Goal: Task Accomplishment & Management: Manage account settings

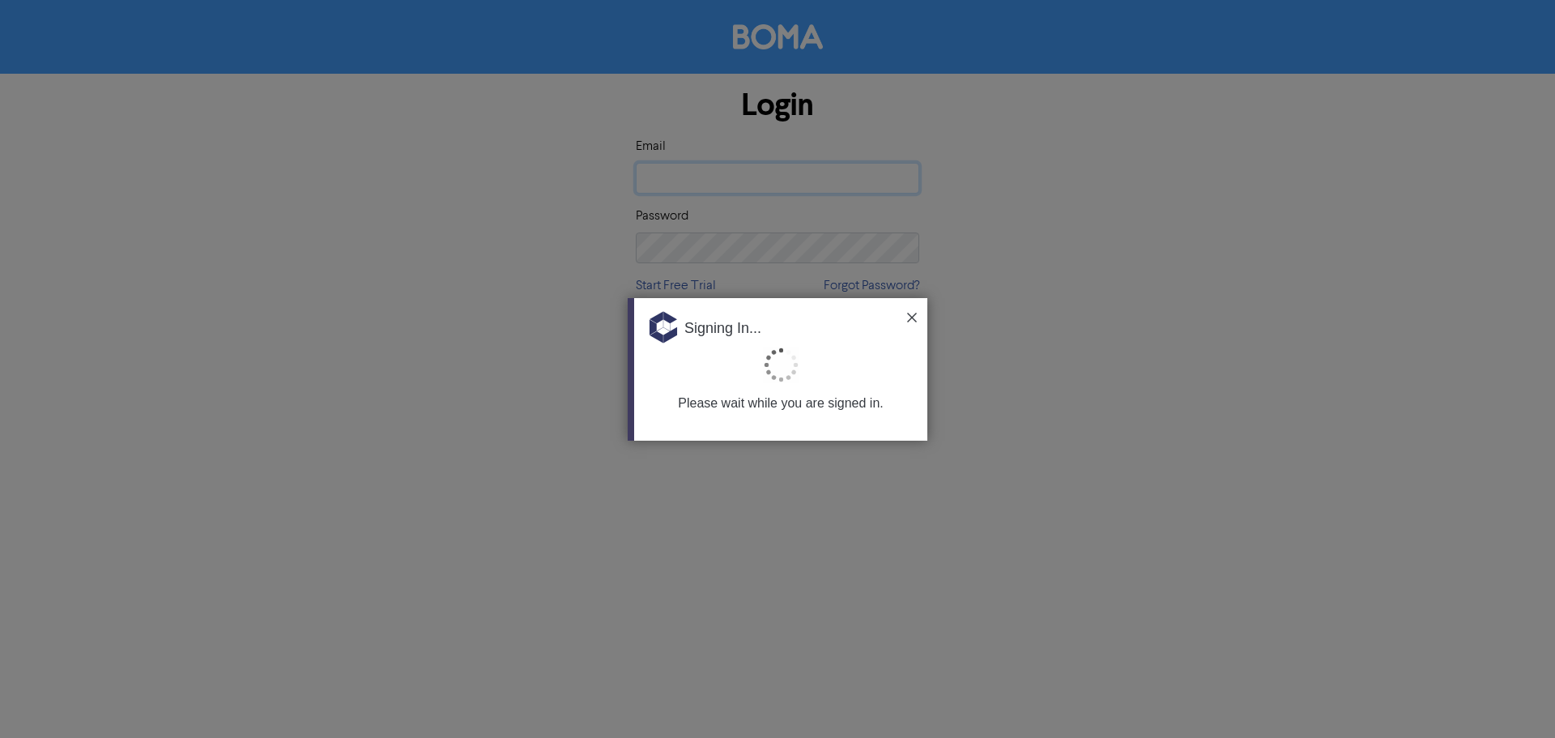
type input "[PERSON_NAME][EMAIL_ADDRESS][DOMAIN_NAME]"
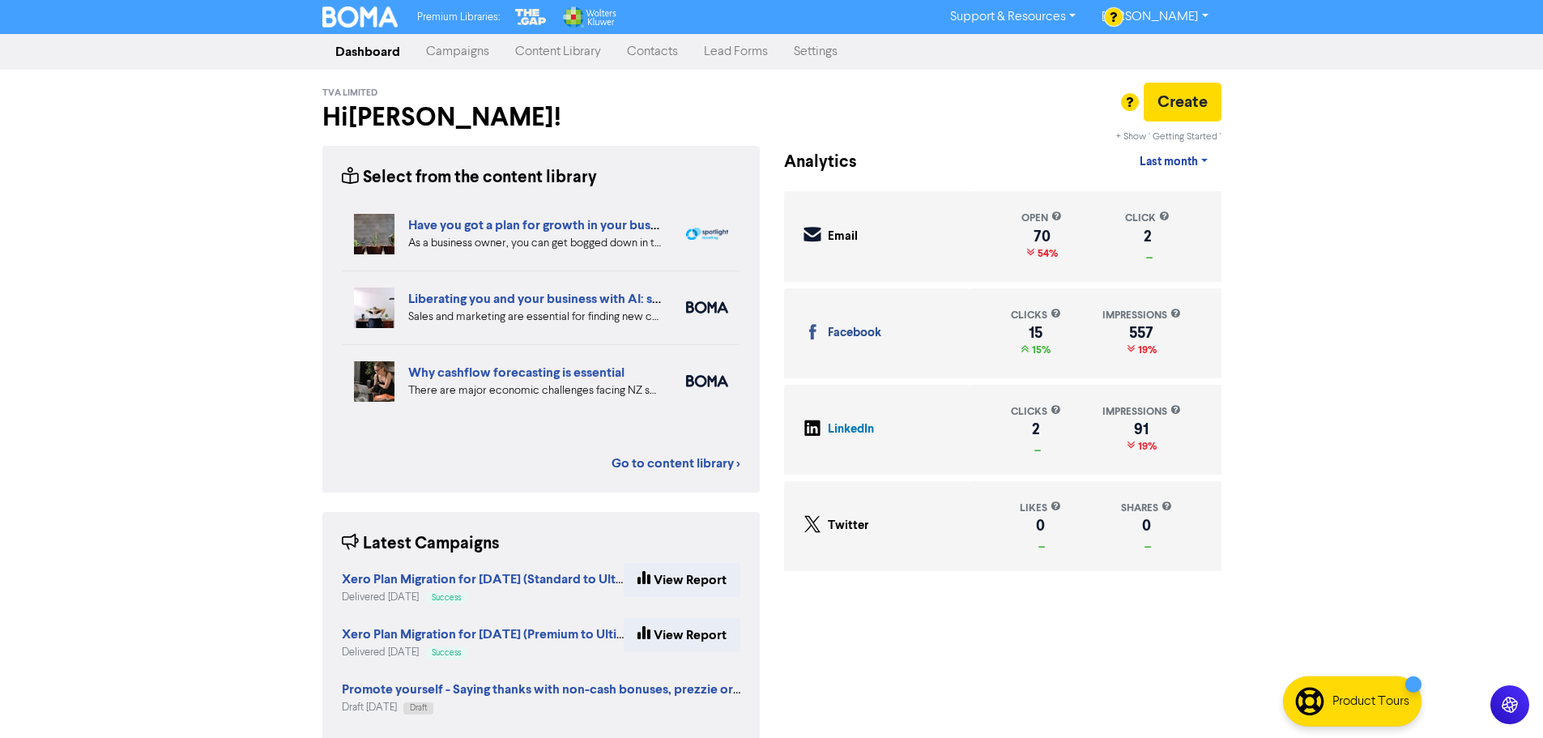
click at [659, 53] on link "Contacts" at bounding box center [652, 52] width 77 height 32
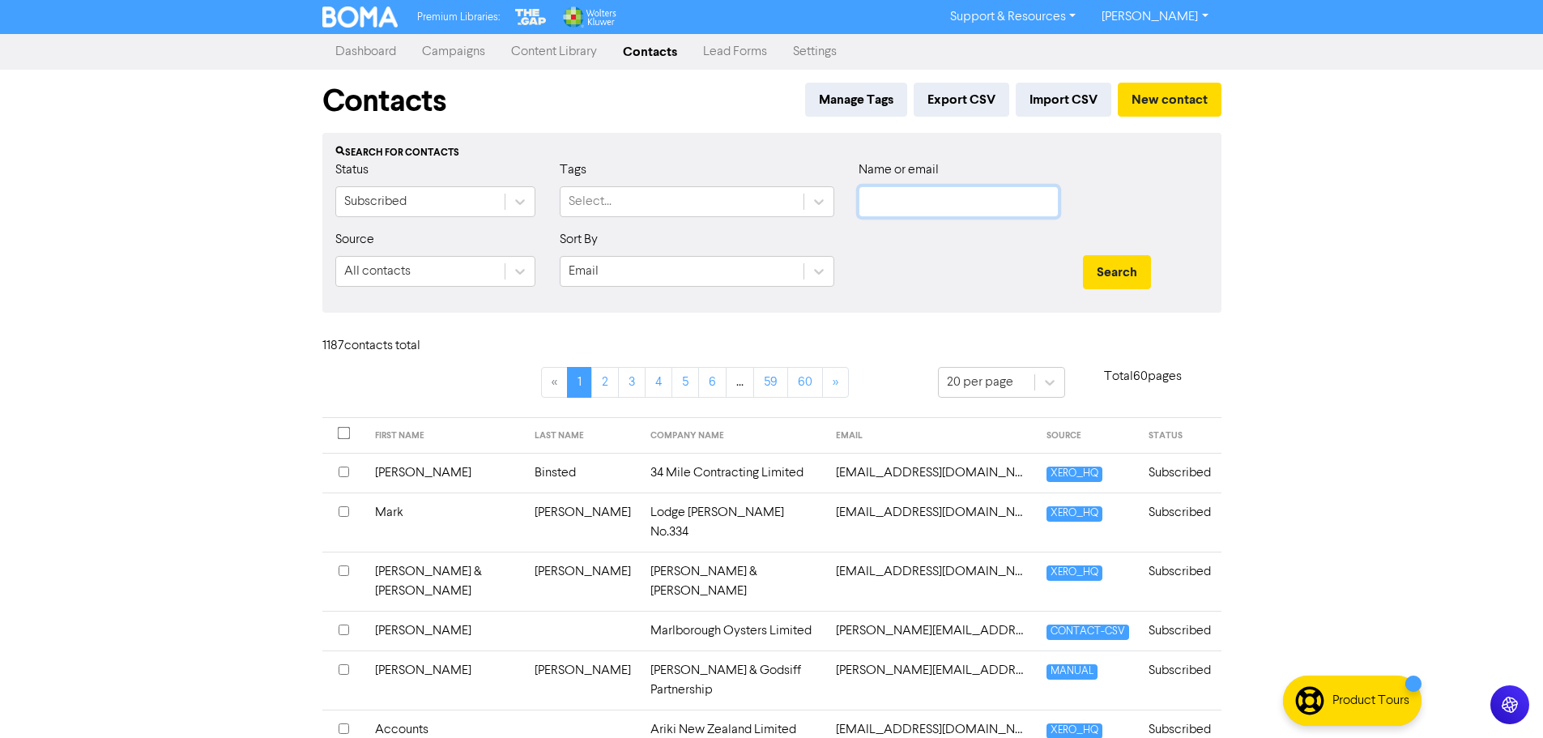
click at [928, 195] on input "text" at bounding box center [959, 201] width 200 height 31
type input "portage"
click at [1083, 255] on button "Search" at bounding box center [1117, 272] width 68 height 34
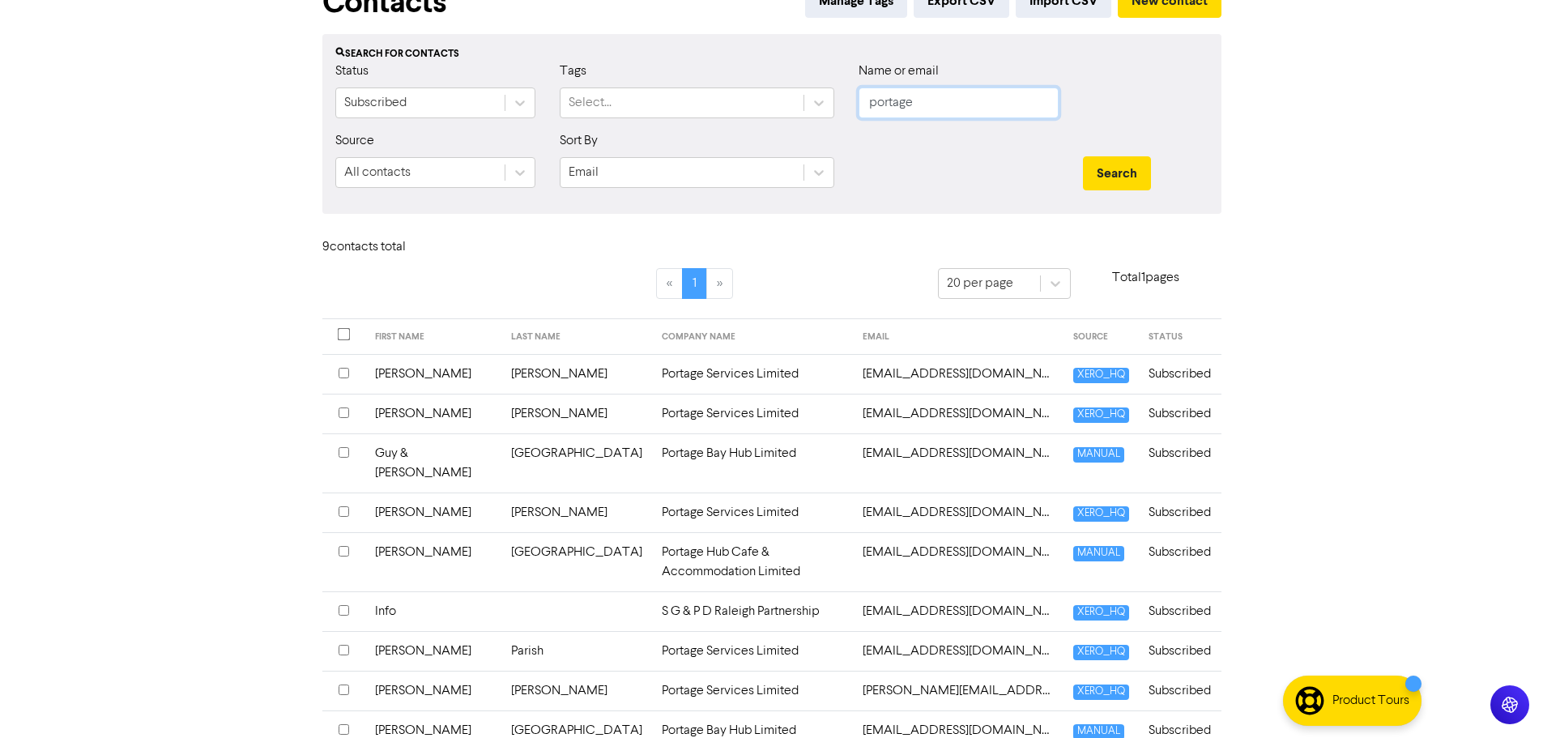
scroll to position [135, 0]
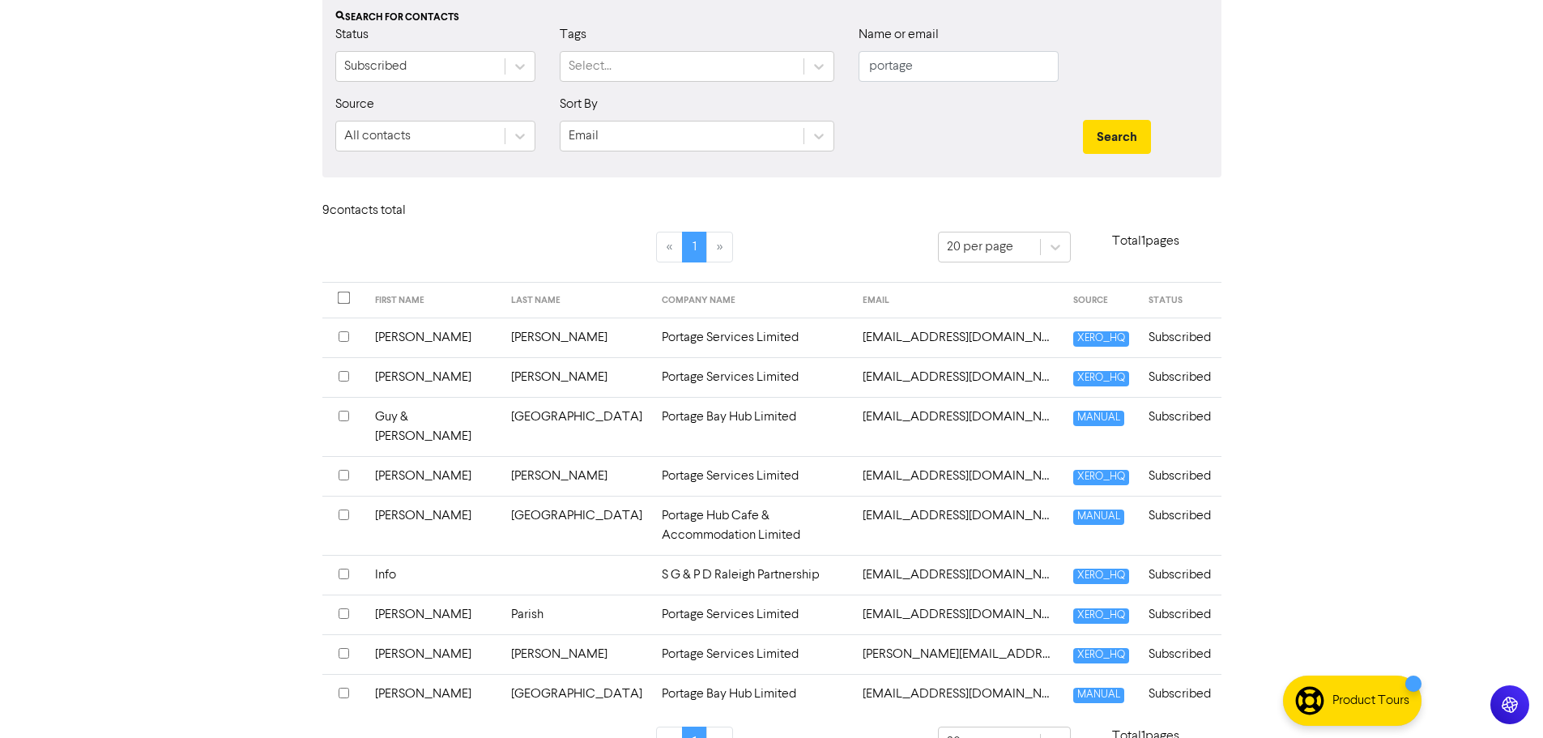
click at [654, 499] on td "Portage Hub Cafe & Accommodation Limited" at bounding box center [753, 525] width 202 height 59
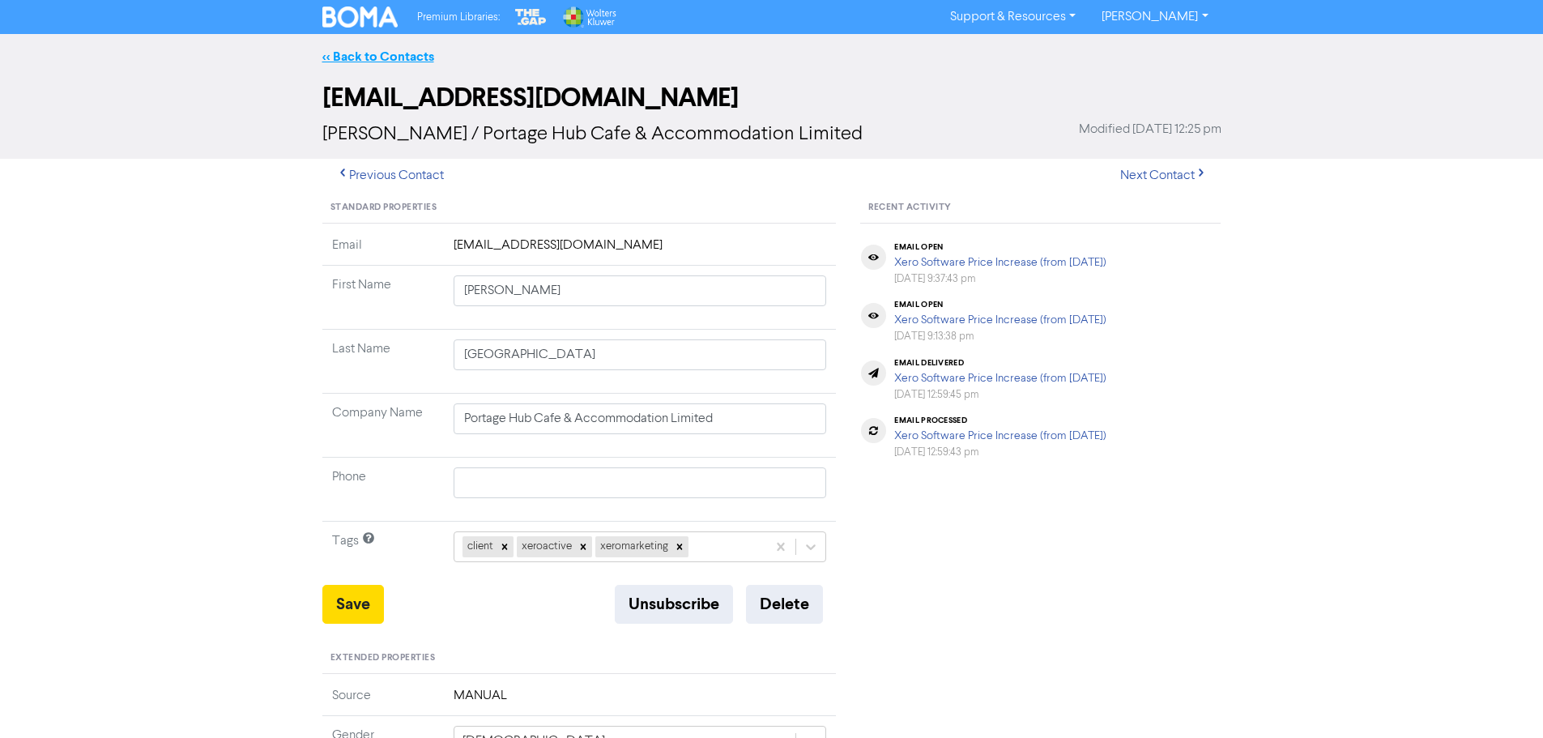
click at [392, 61] on link "<< Back to Contacts" at bounding box center [378, 57] width 112 height 16
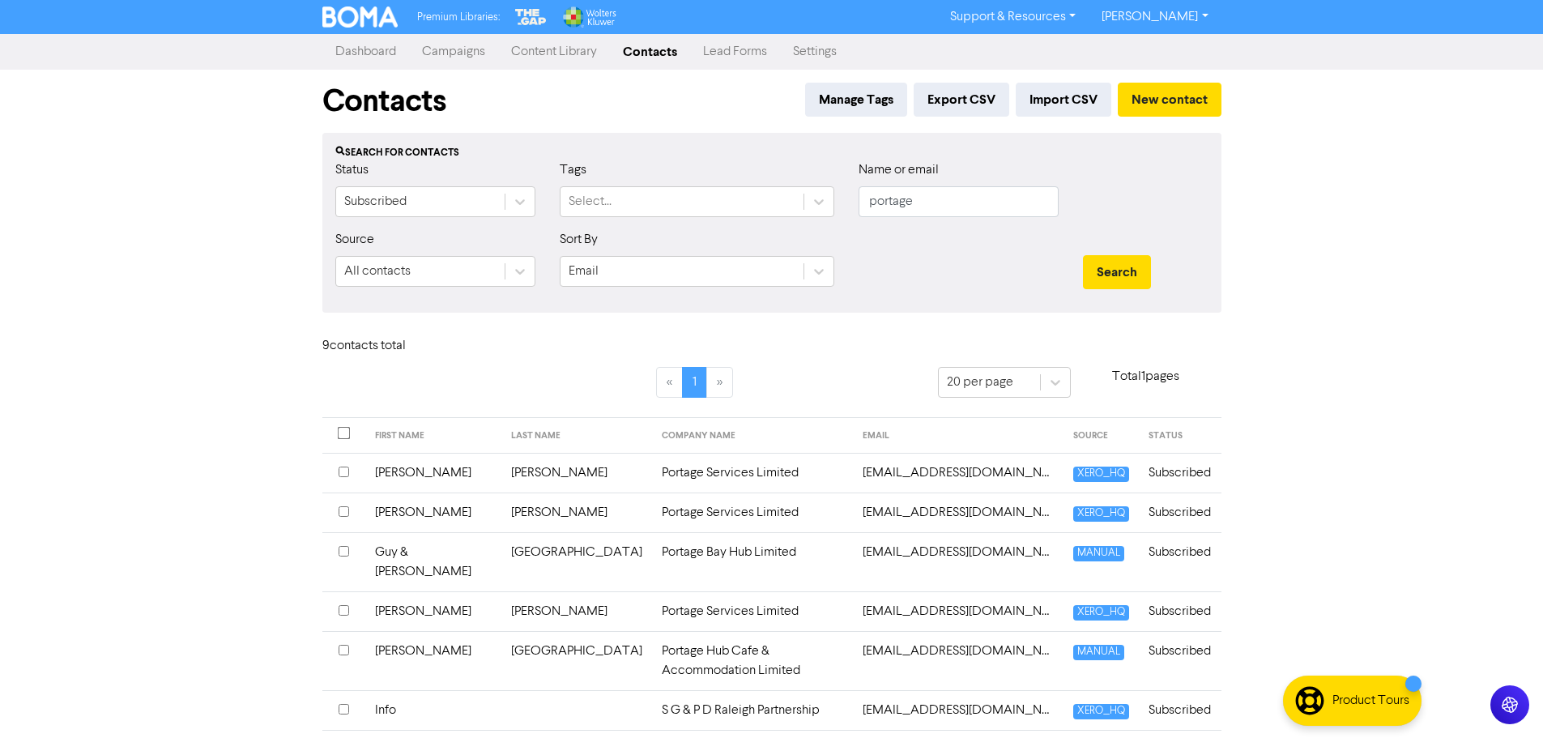
click at [652, 632] on td "Portage Hub Cafe & Accommodation Limited" at bounding box center [753, 660] width 202 height 59
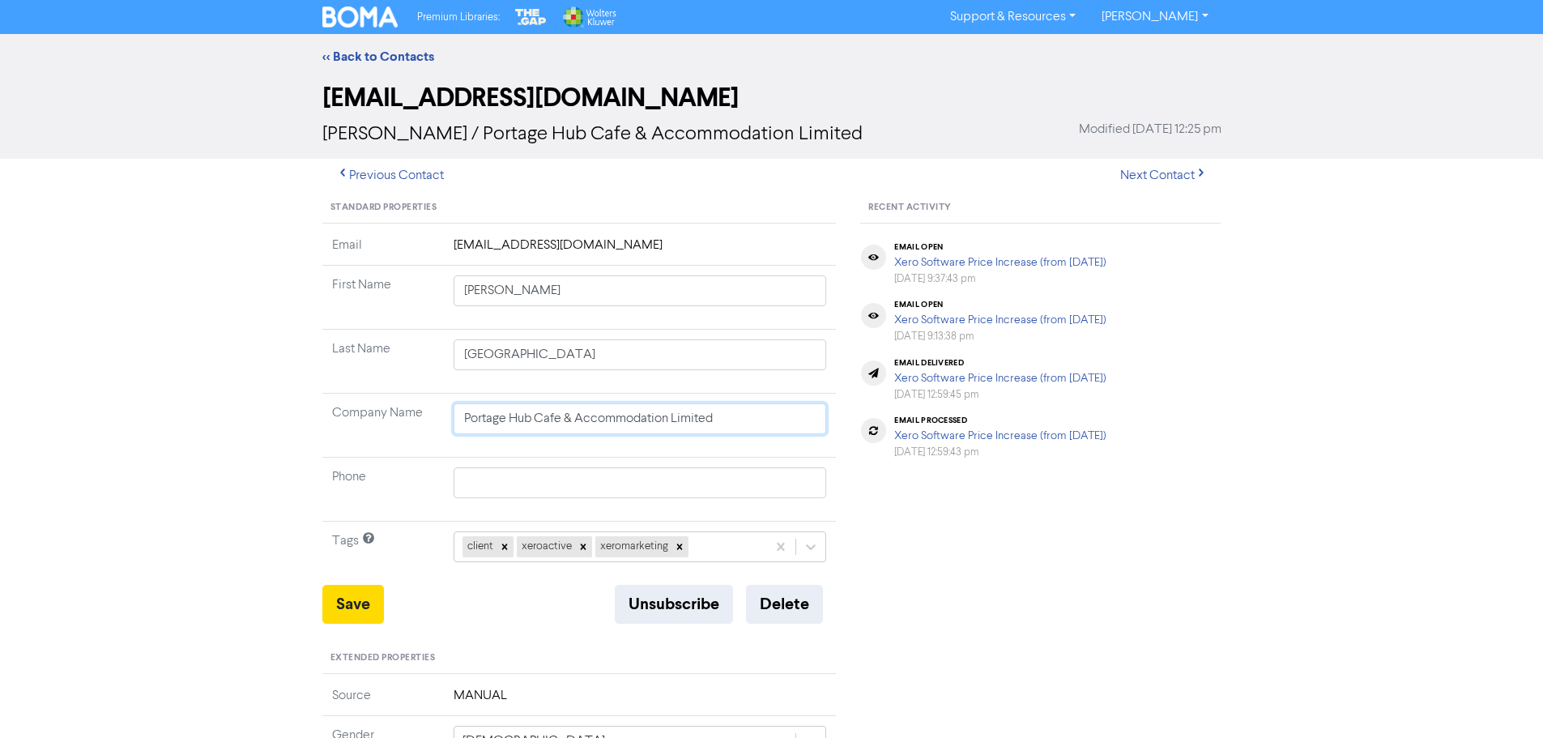
click at [761, 433] on input "Portage Hub Cafe & Accommodation Limited" at bounding box center [640, 418] width 373 height 31
click at [343, 605] on button "Save" at bounding box center [353, 604] width 62 height 39
click at [383, 53] on link "<< Back to Contacts" at bounding box center [378, 57] width 112 height 16
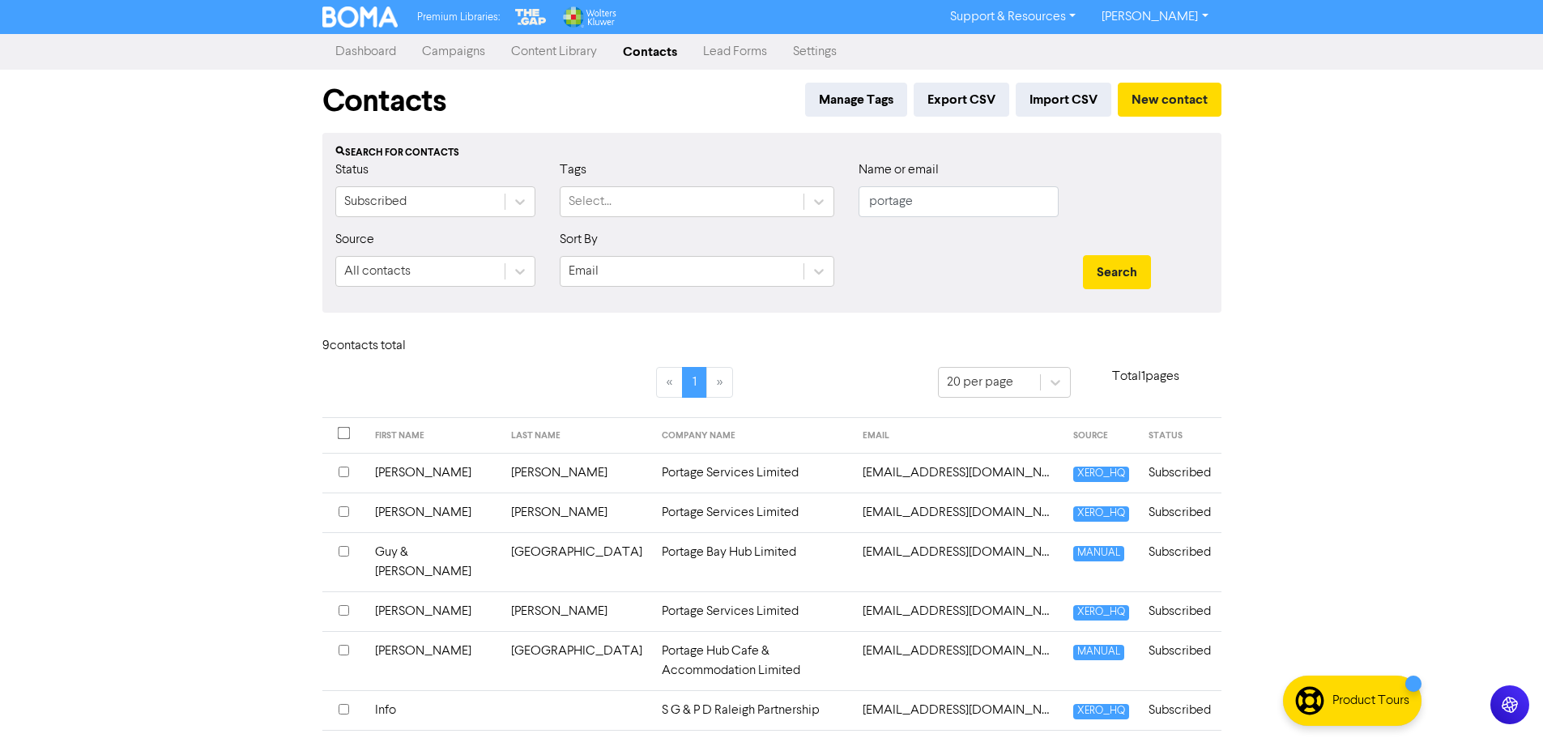
click at [652, 471] on td "Portage Services Limited" at bounding box center [753, 473] width 202 height 40
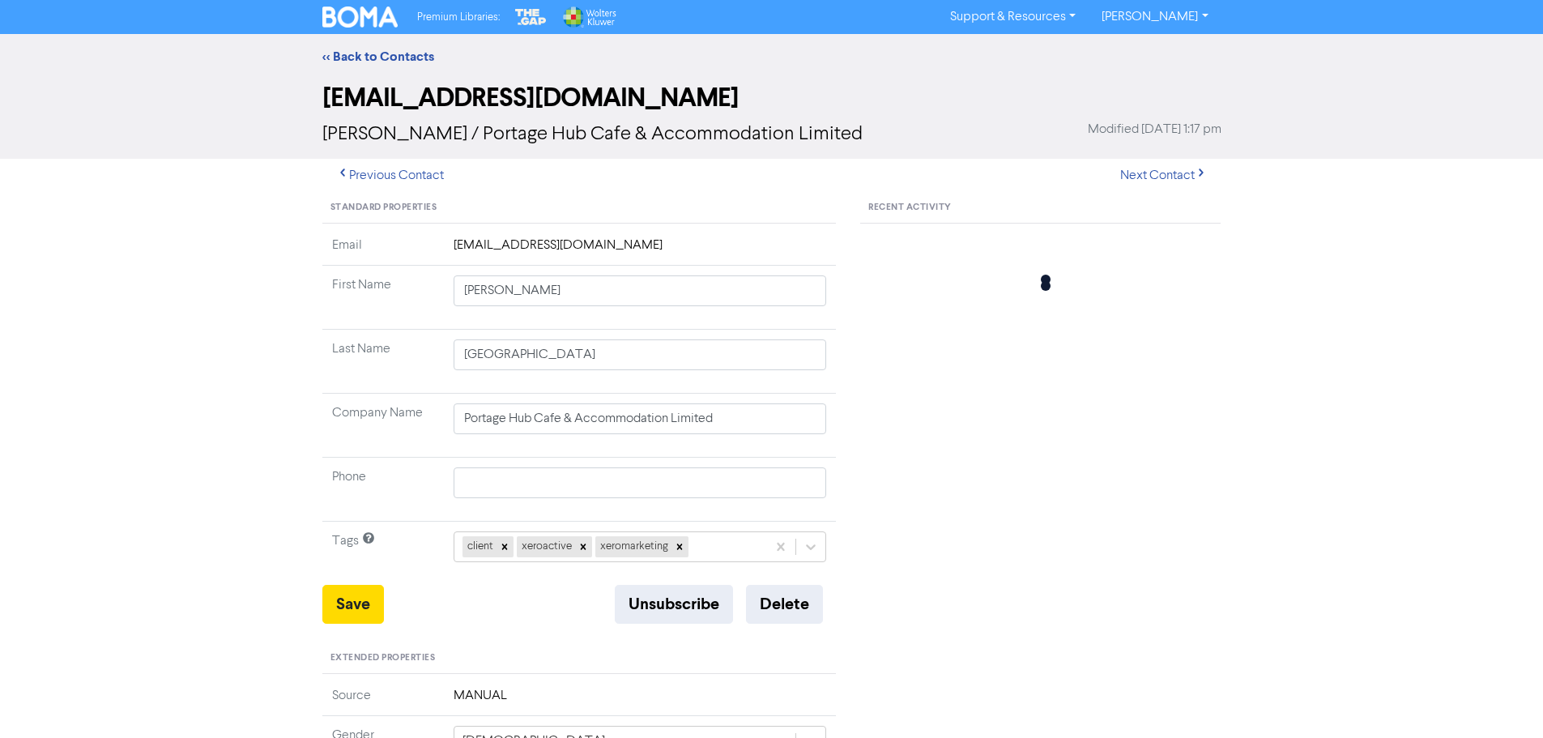
type input "[PERSON_NAME]"
type input "Portage Services Limited"
type input "C/- [STREET_ADDRESS]"
type input "Redwood"
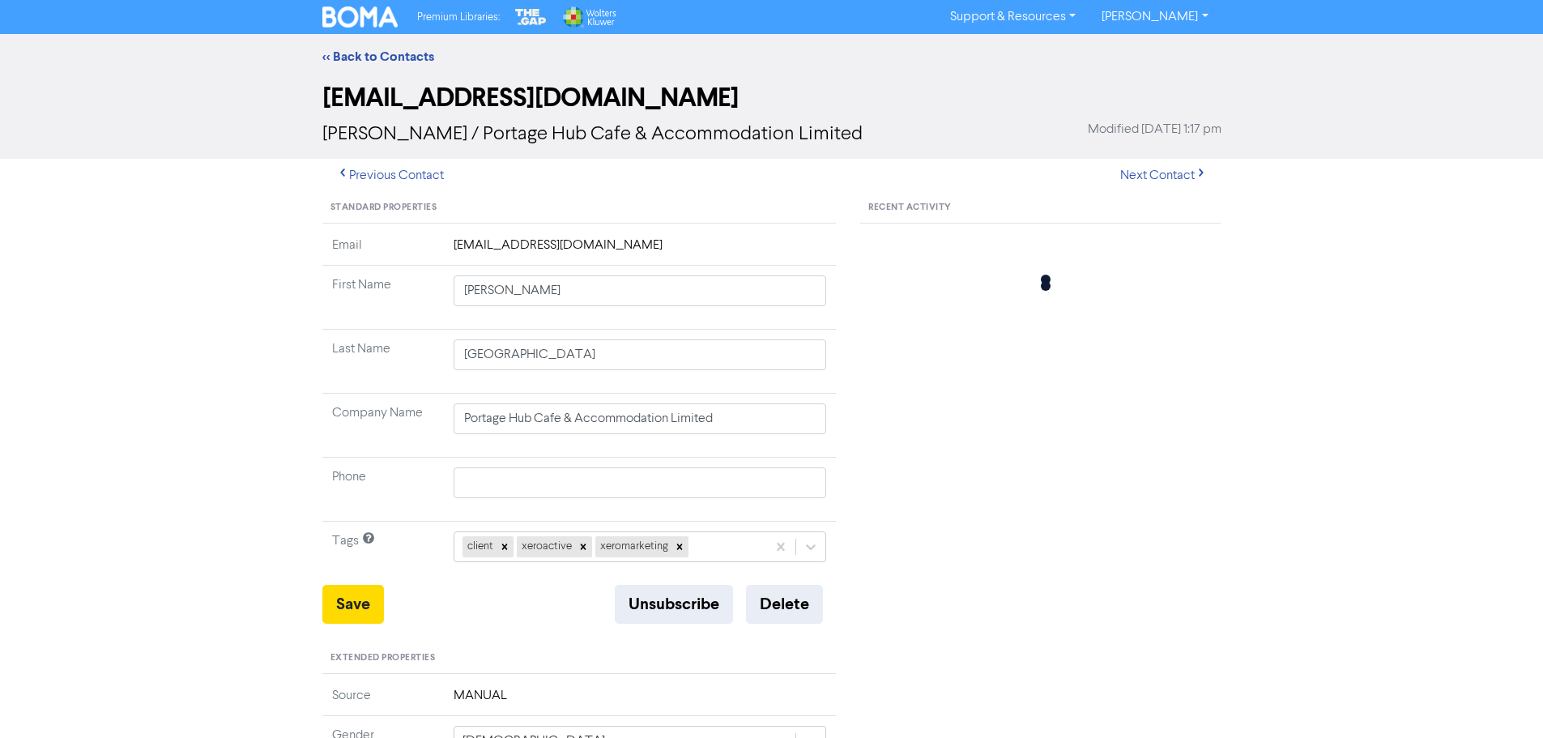
type input "8051"
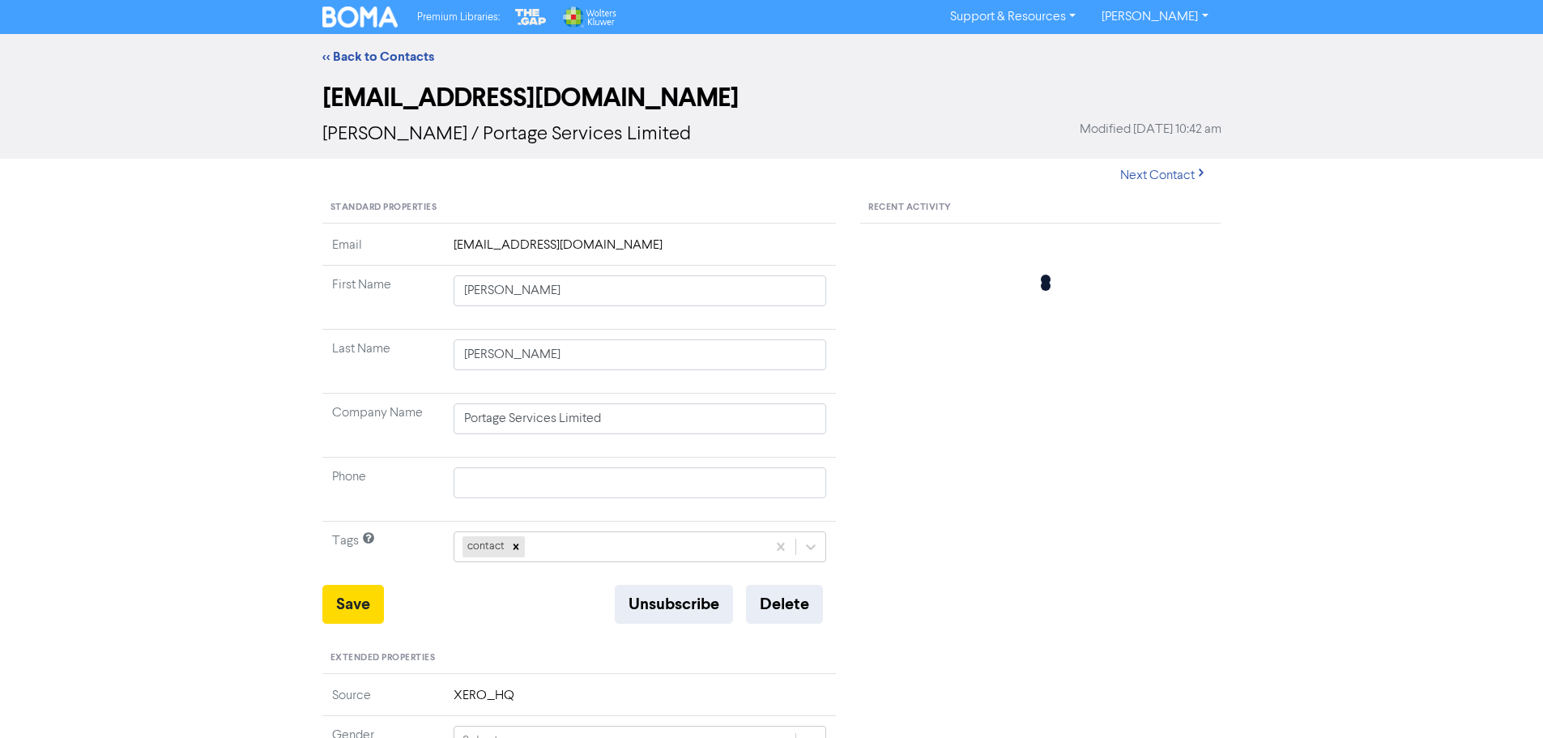
type input "C/- [STREET_ADDRESS]"
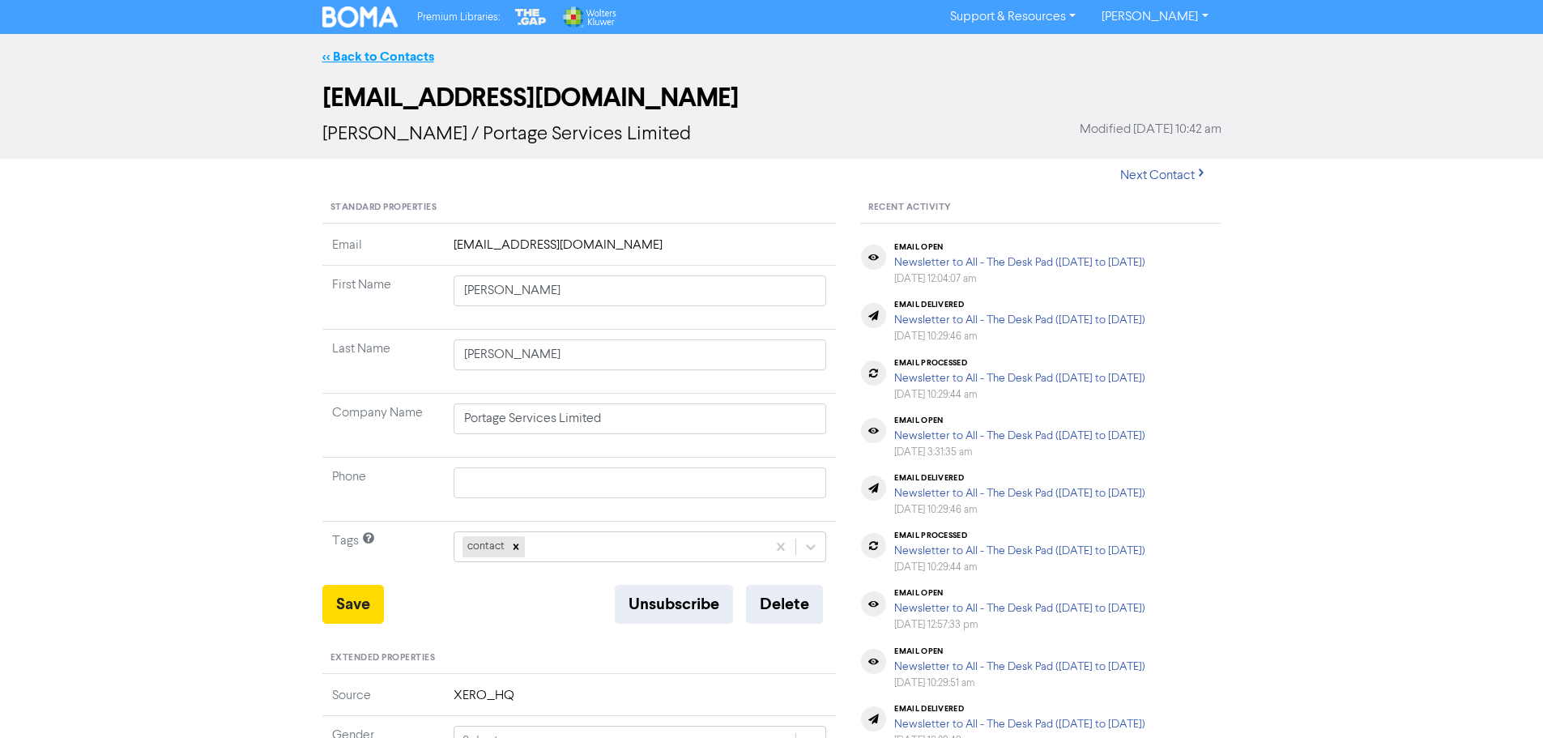
click at [420, 52] on link "<< Back to Contacts" at bounding box center [378, 57] width 112 height 16
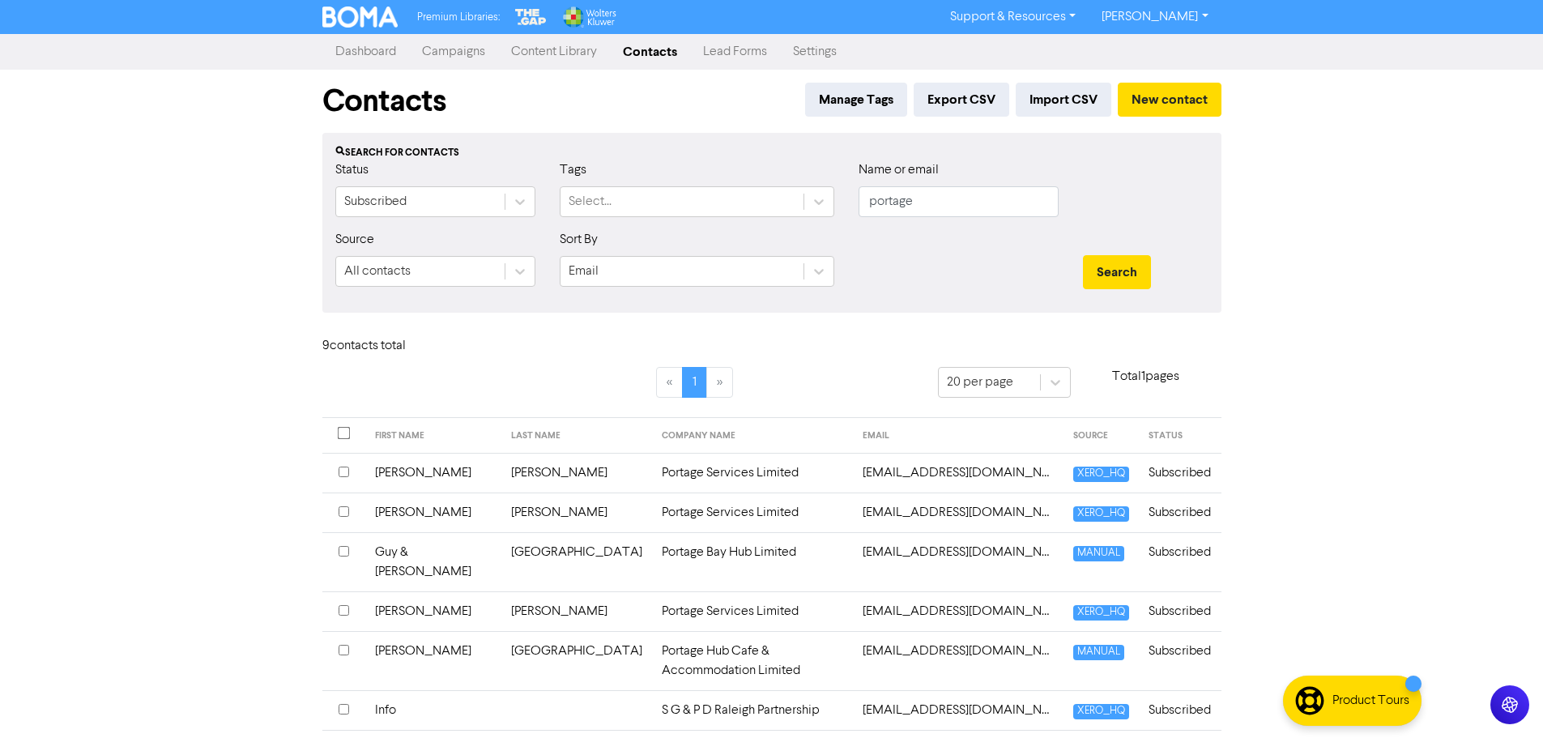
click at [669, 631] on td "Portage Hub Cafe & Accommodation Limited" at bounding box center [753, 660] width 202 height 59
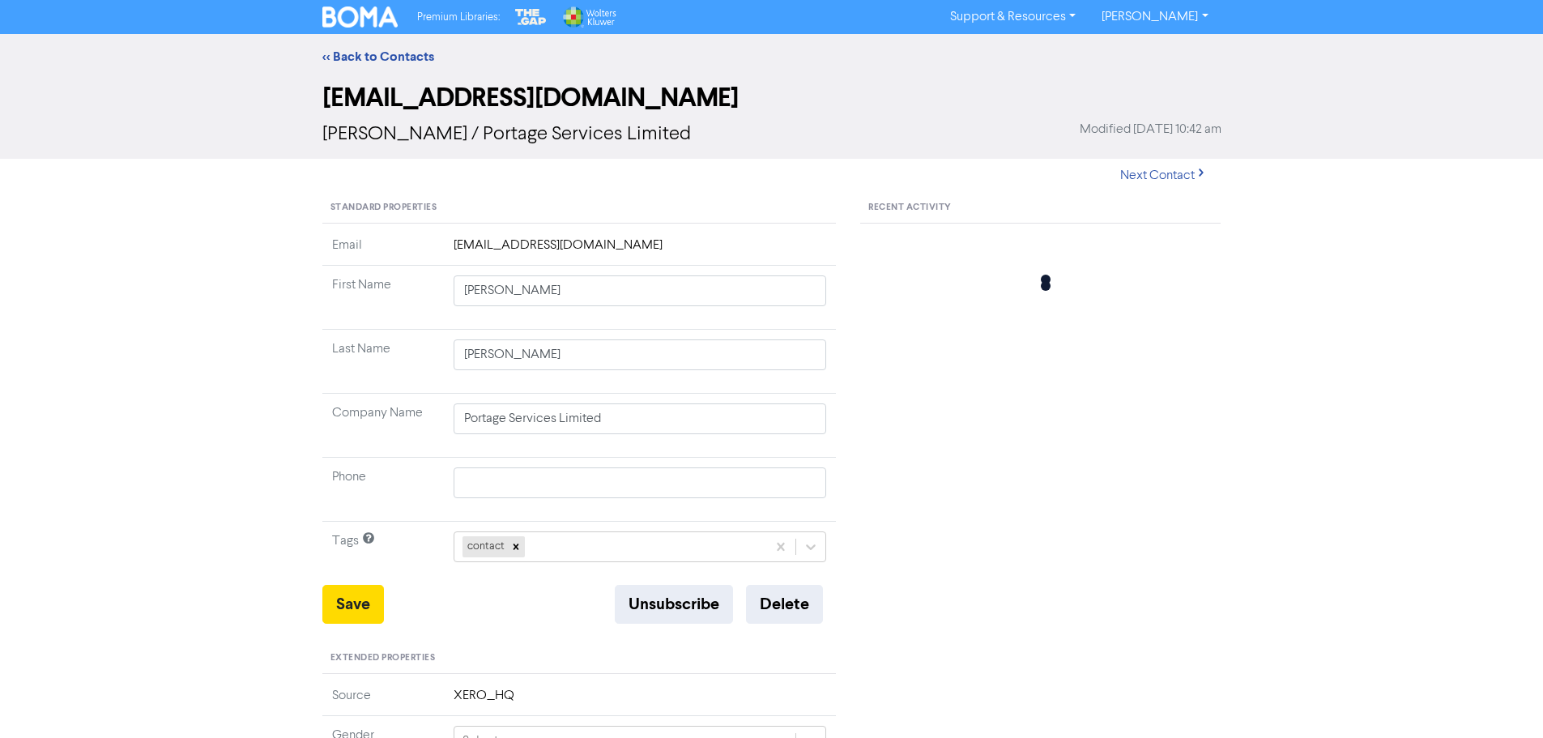
type input "C/- [STREET_ADDRESS]"
type input "[PERSON_NAME]"
type input "[GEOGRAPHIC_DATA]"
type input "Portage Hub Cafe & Accommodation Limited"
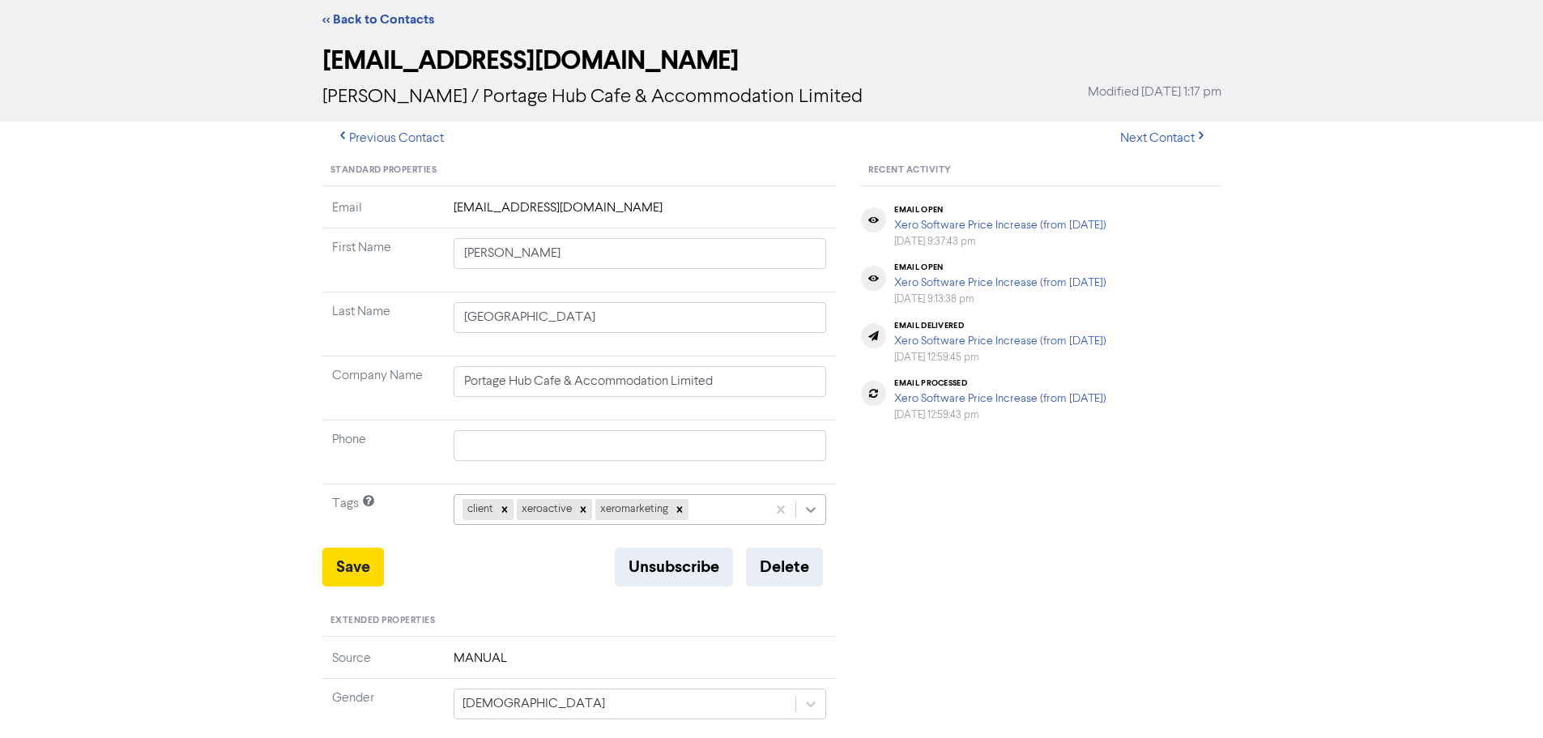
click at [817, 525] on div "client xeroactive xeromarketing" at bounding box center [640, 509] width 373 height 31
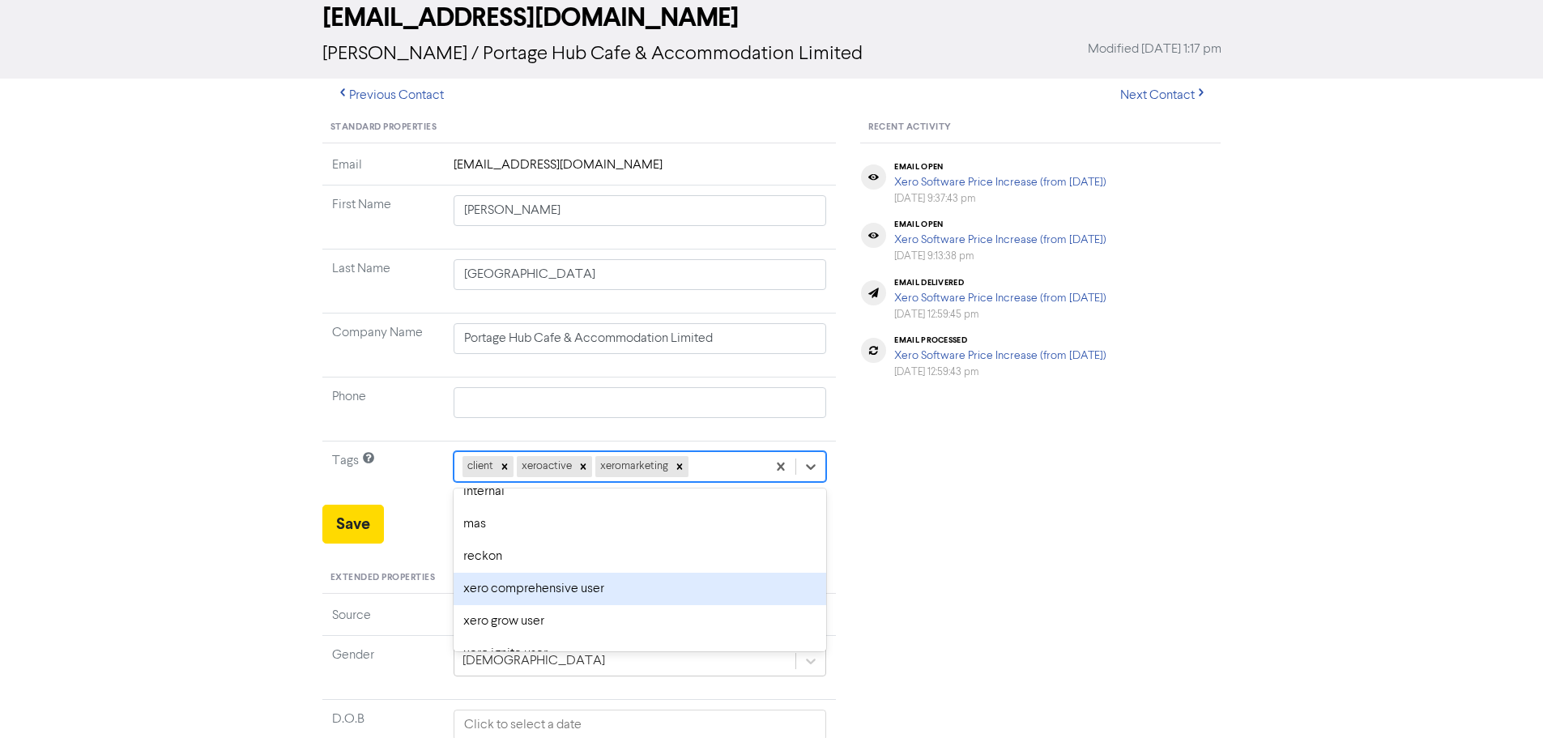
scroll to position [135, 0]
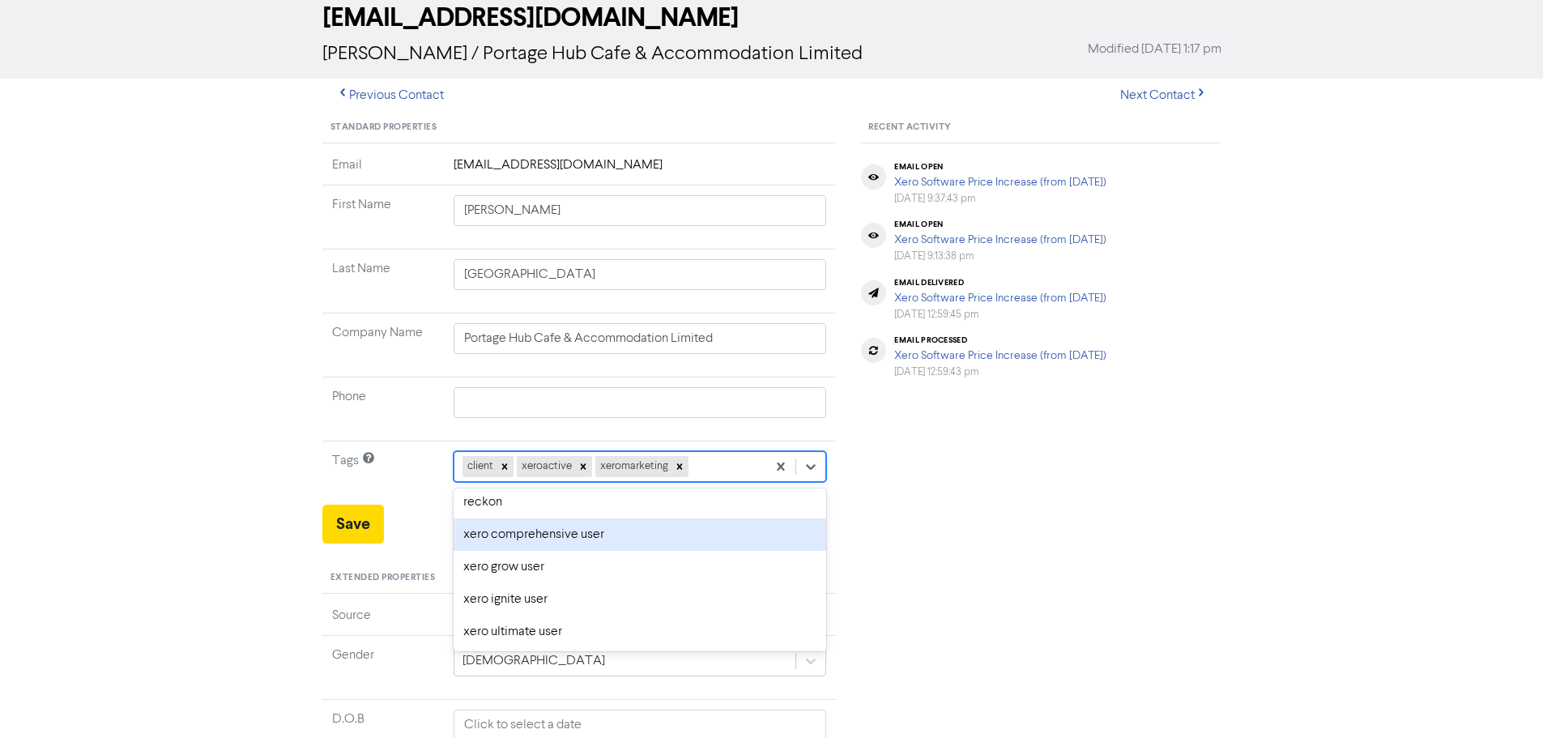
click at [1173, 498] on div "Recent Activity email open Xero Software Price Increase (from [DATE]) [DATE] 9:…" at bounding box center [1040, 617] width 385 height 1009
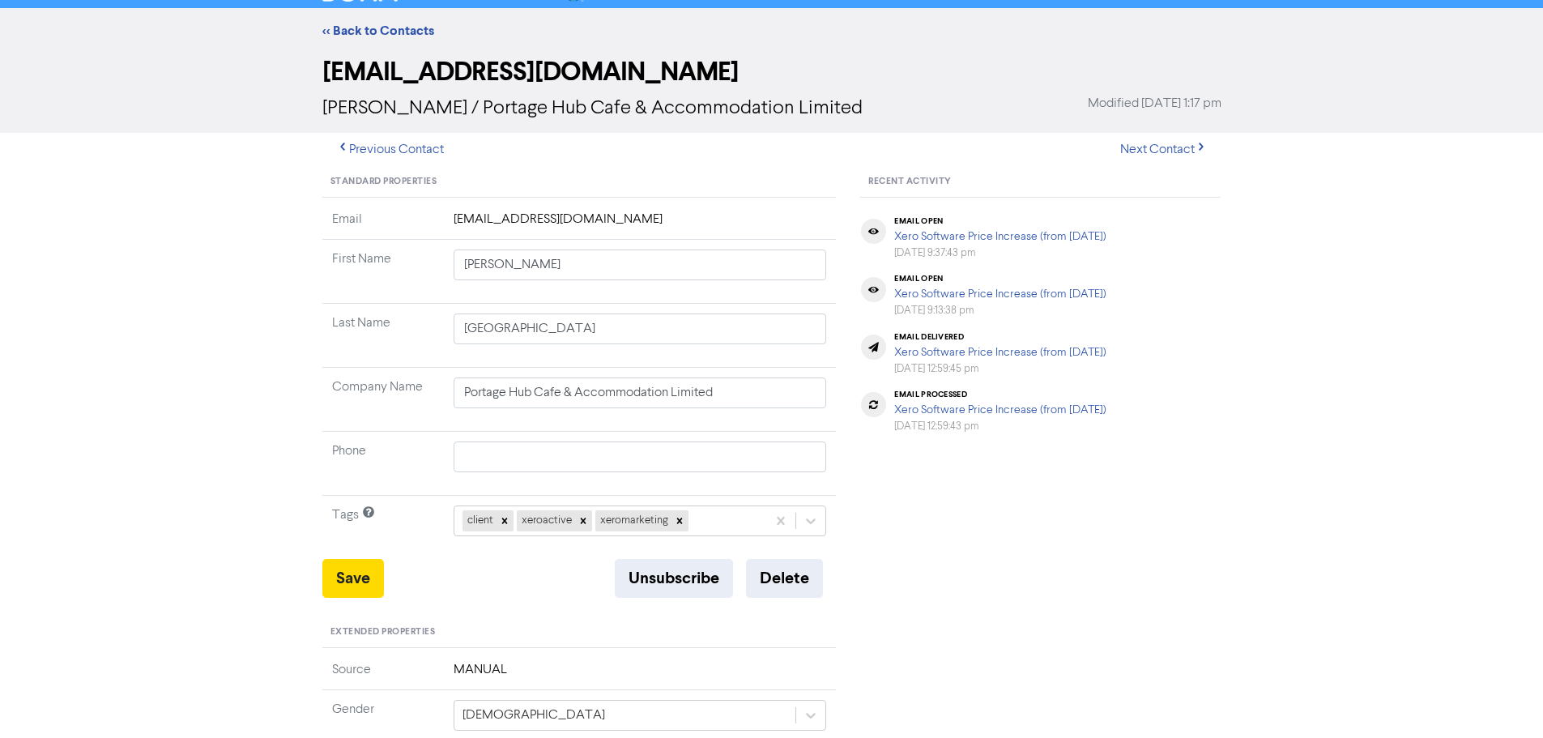
scroll to position [0, 0]
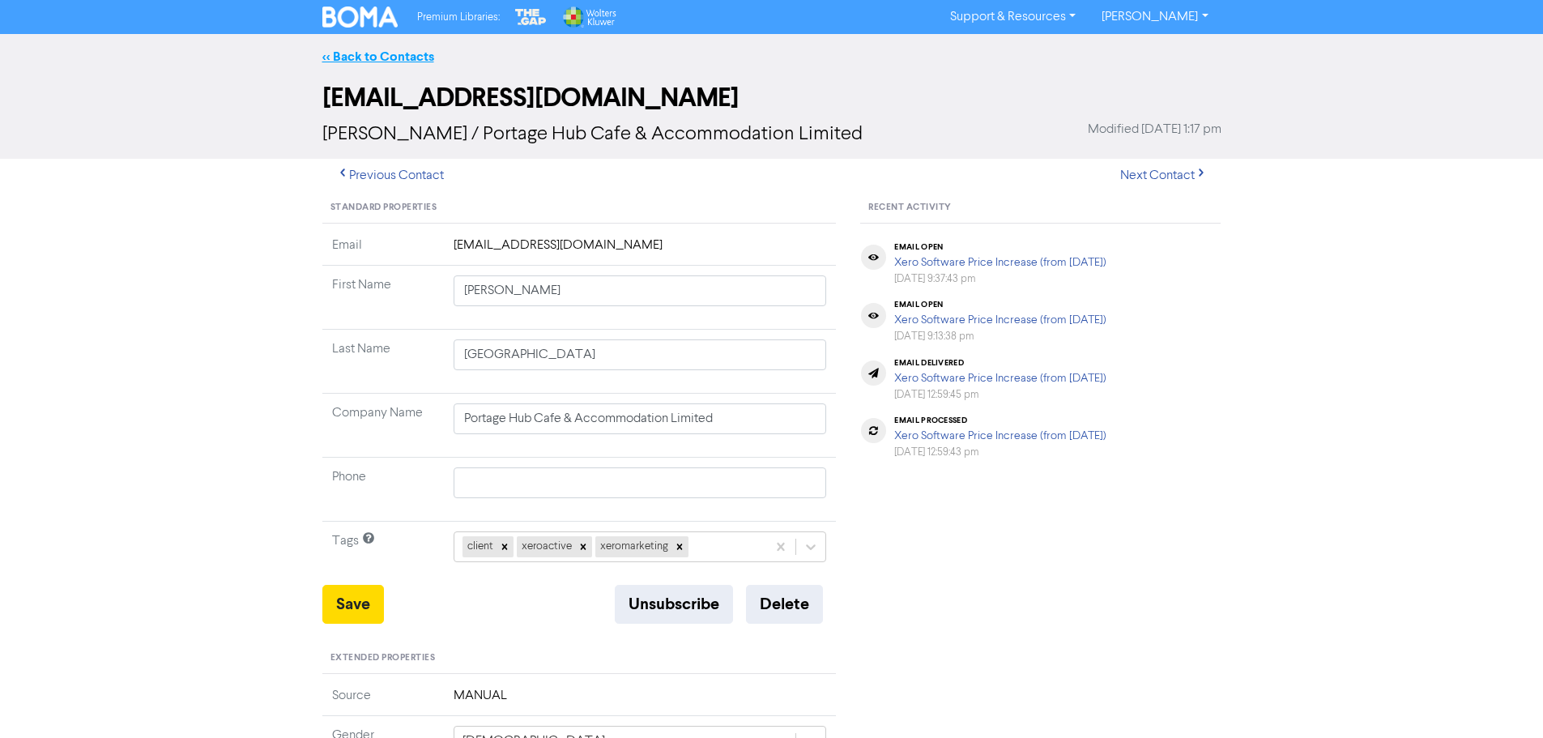
click at [390, 58] on link "<< Back to Contacts" at bounding box center [378, 57] width 112 height 16
